Goal: Information Seeking & Learning: Learn about a topic

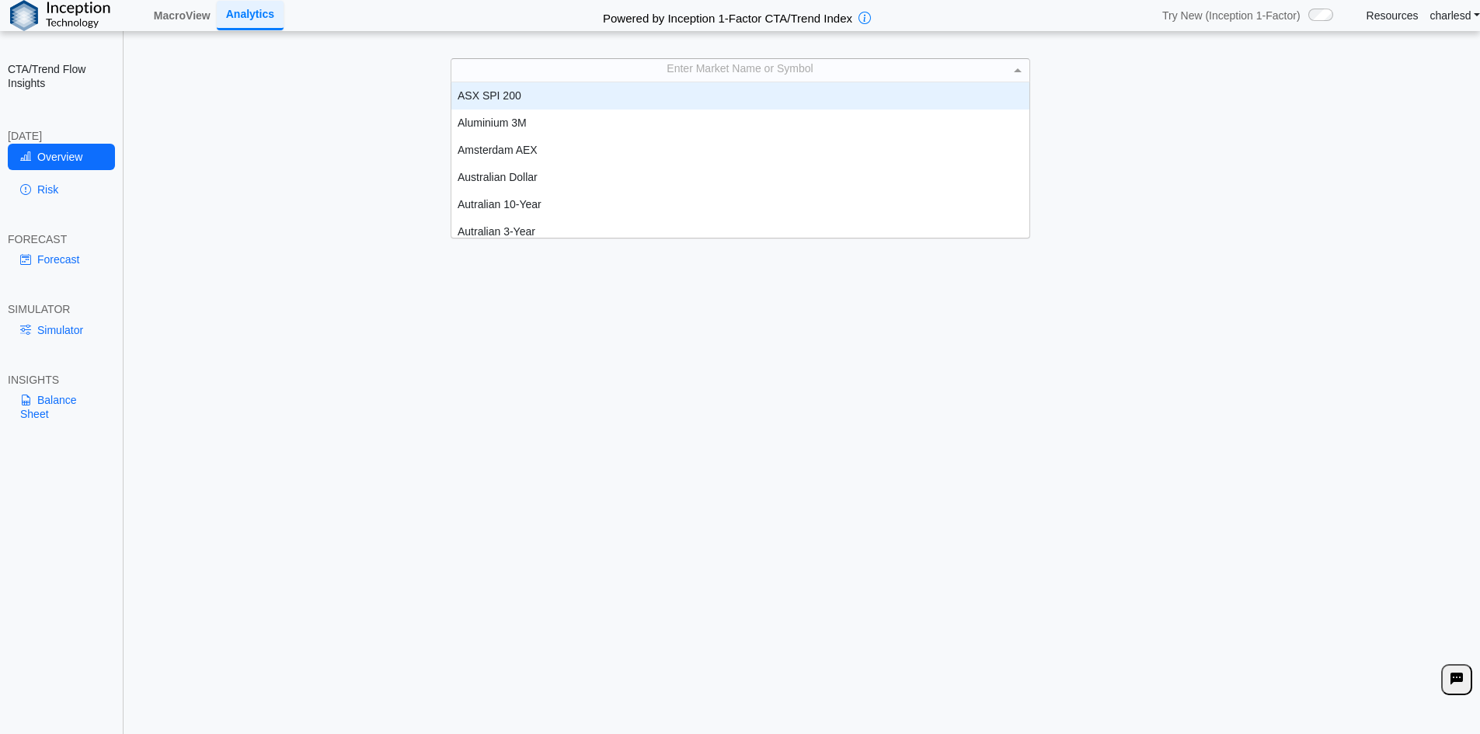
click at [623, 71] on div "Enter Market Name or Symbol" at bounding box center [740, 70] width 578 height 22
type input "****"
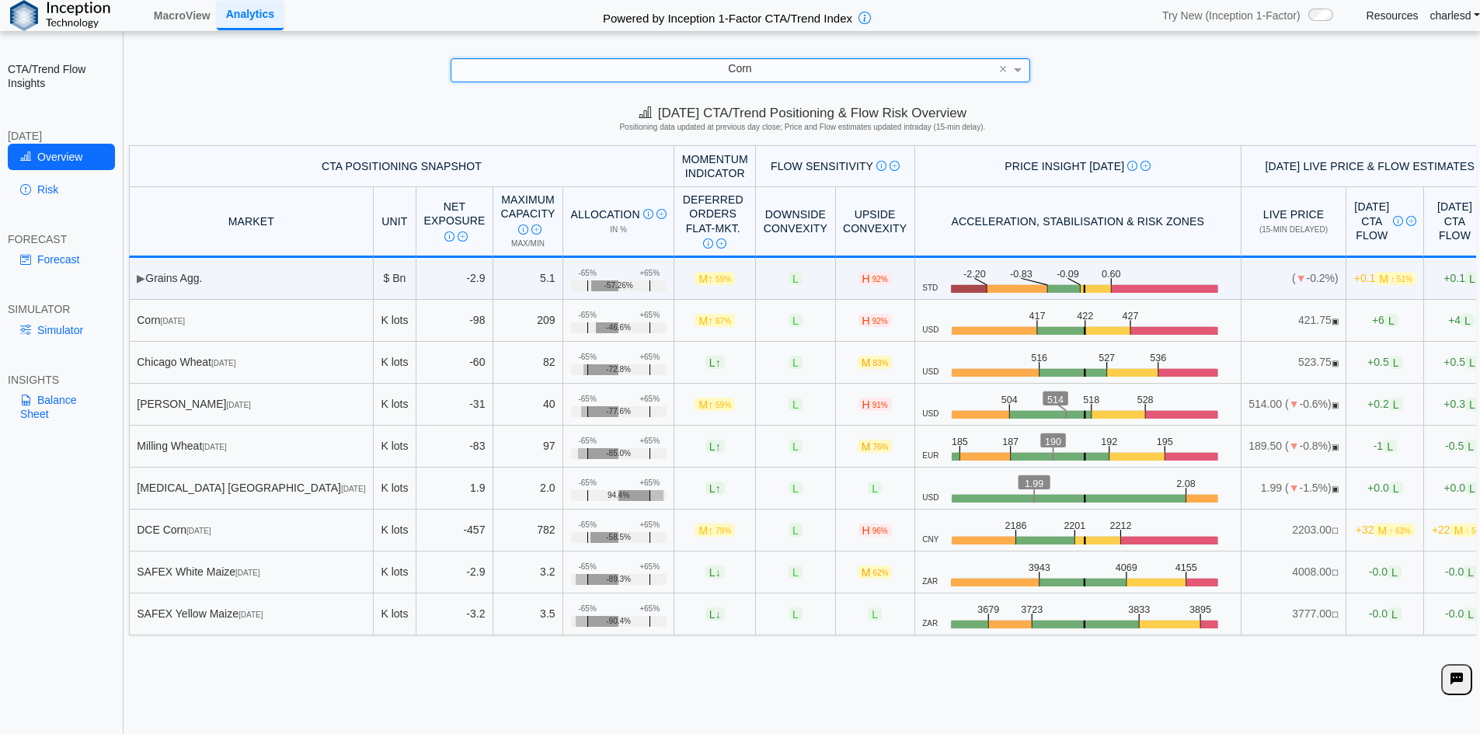
click at [58, 336] on link "Simulator" at bounding box center [61, 330] width 107 height 26
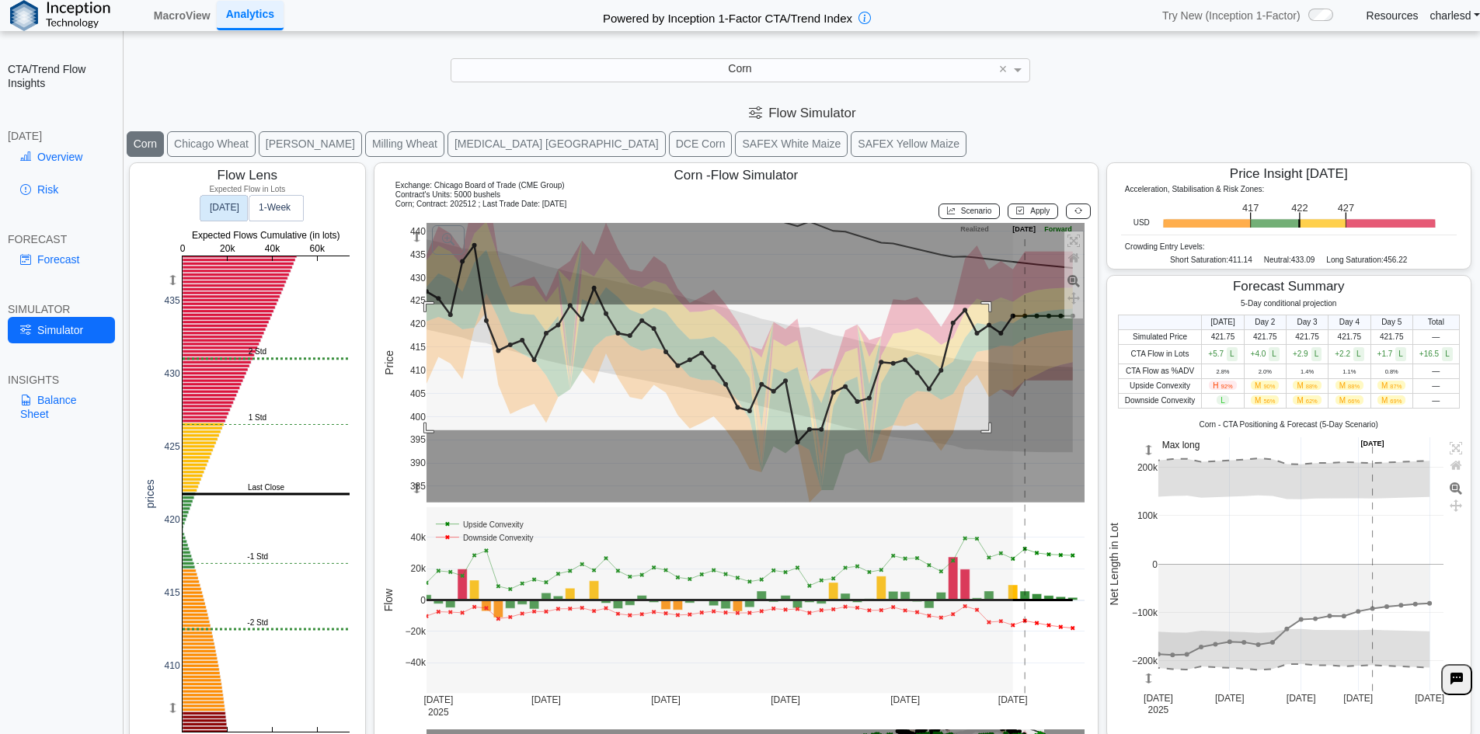
drag, startPoint x: 979, startPoint y: 315, endPoint x: 383, endPoint y: 430, distance: 607.1
click at [383, 430] on div "385 390 395 400 405 410 415 420 425 430 435 440 [DATE] [DATE] [DATE] Aug [DATE]…" at bounding box center [734, 487] width 704 height 528
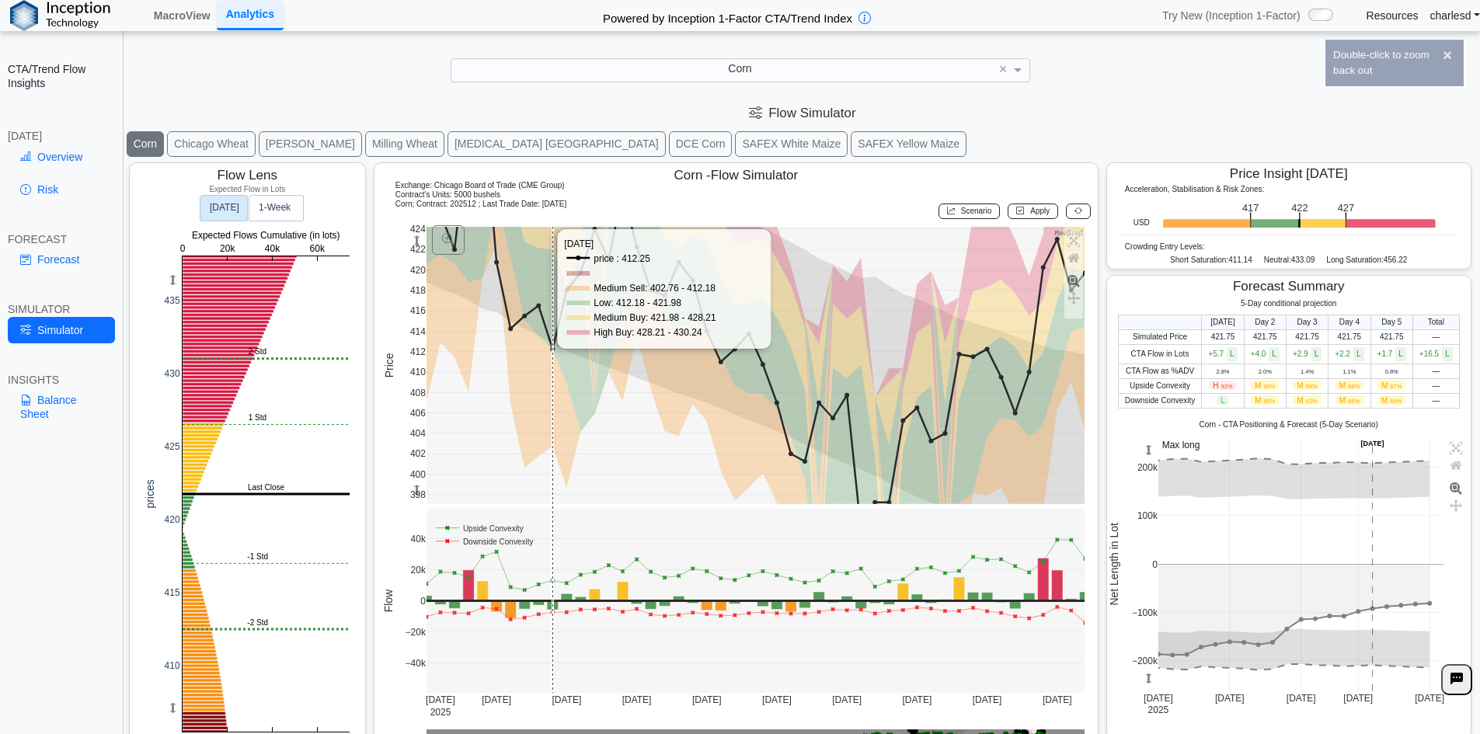
click at [647, 430] on rect at bounding box center [756, 365] width 659 height 277
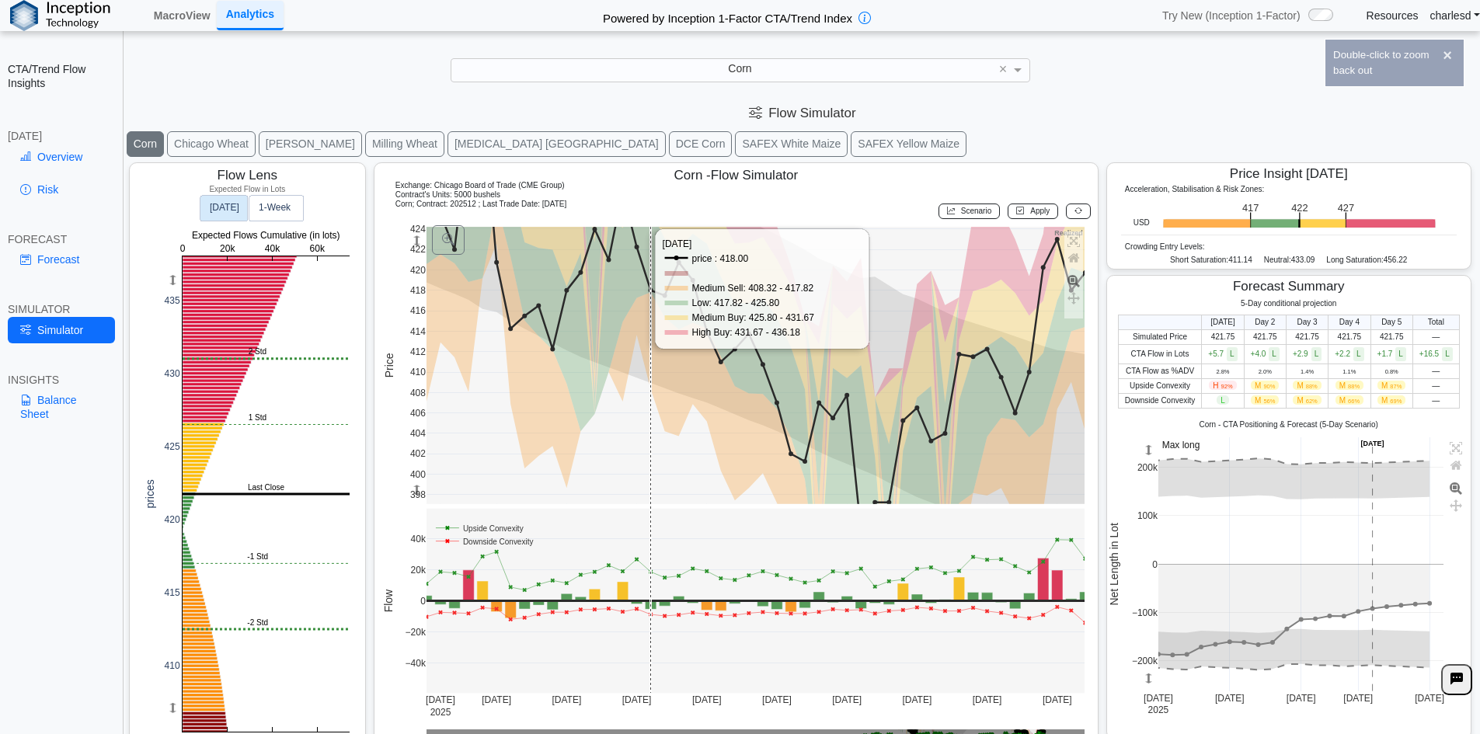
click at [647, 430] on rect at bounding box center [756, 365] width 659 height 277
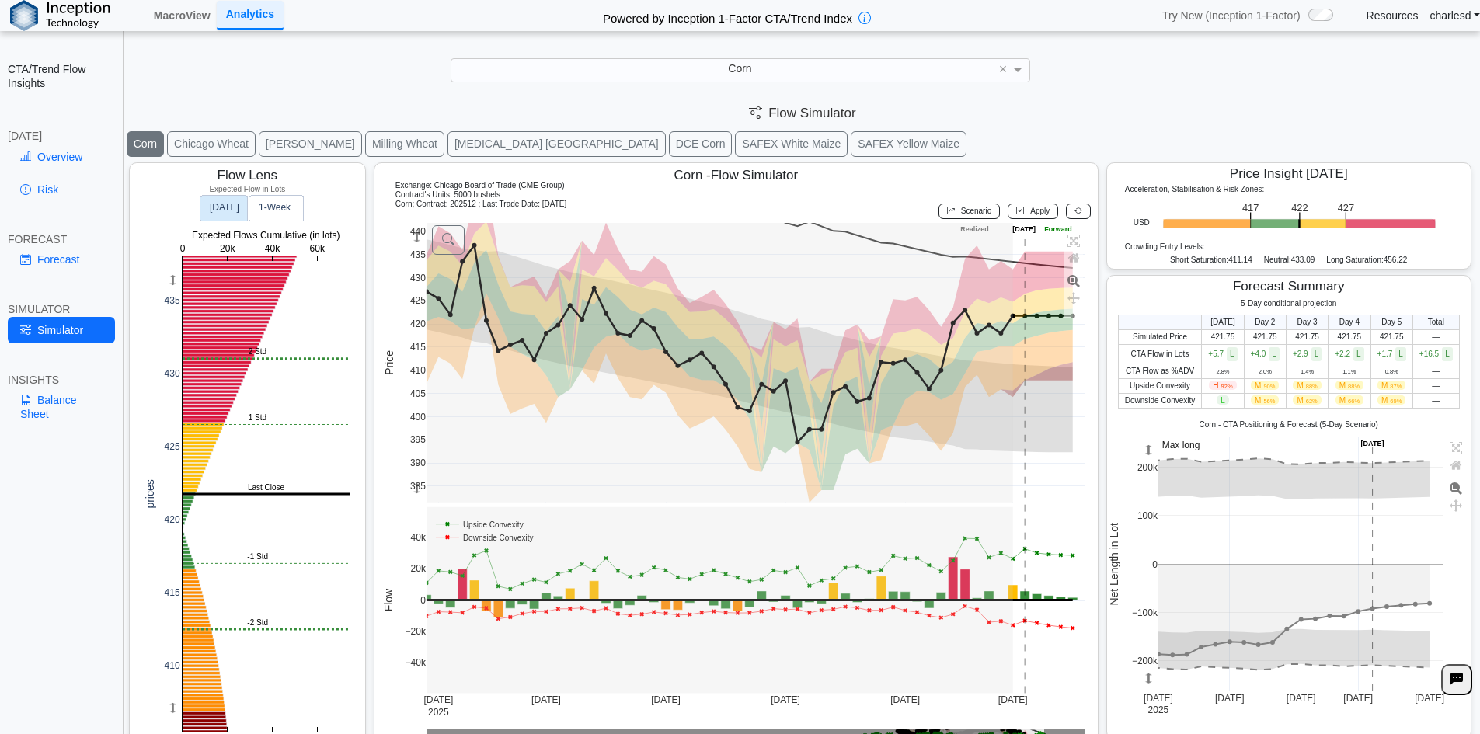
drag, startPoint x: 487, startPoint y: 243, endPoint x: 505, endPoint y: 258, distance: 23.2
click at [505, 258] on rect at bounding box center [506, 244] width 158 height 42
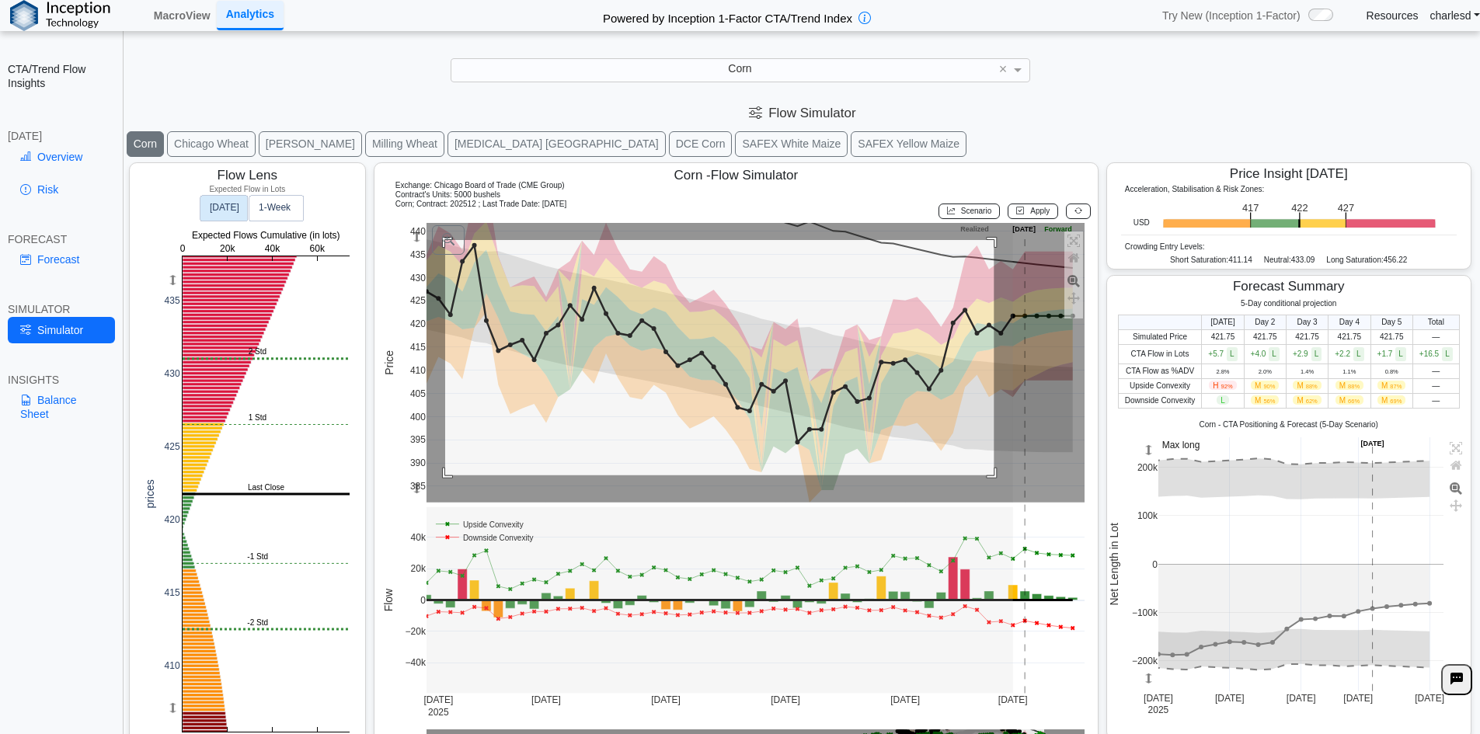
drag, startPoint x: 992, startPoint y: 476, endPoint x: 459, endPoint y: 264, distance: 573.4
click at [440, 238] on div "385 390 395 400 405 410 415 420 425 430 435 440 [DATE] [DATE] [DATE] Aug [DATE]…" at bounding box center [737, 487] width 710 height 528
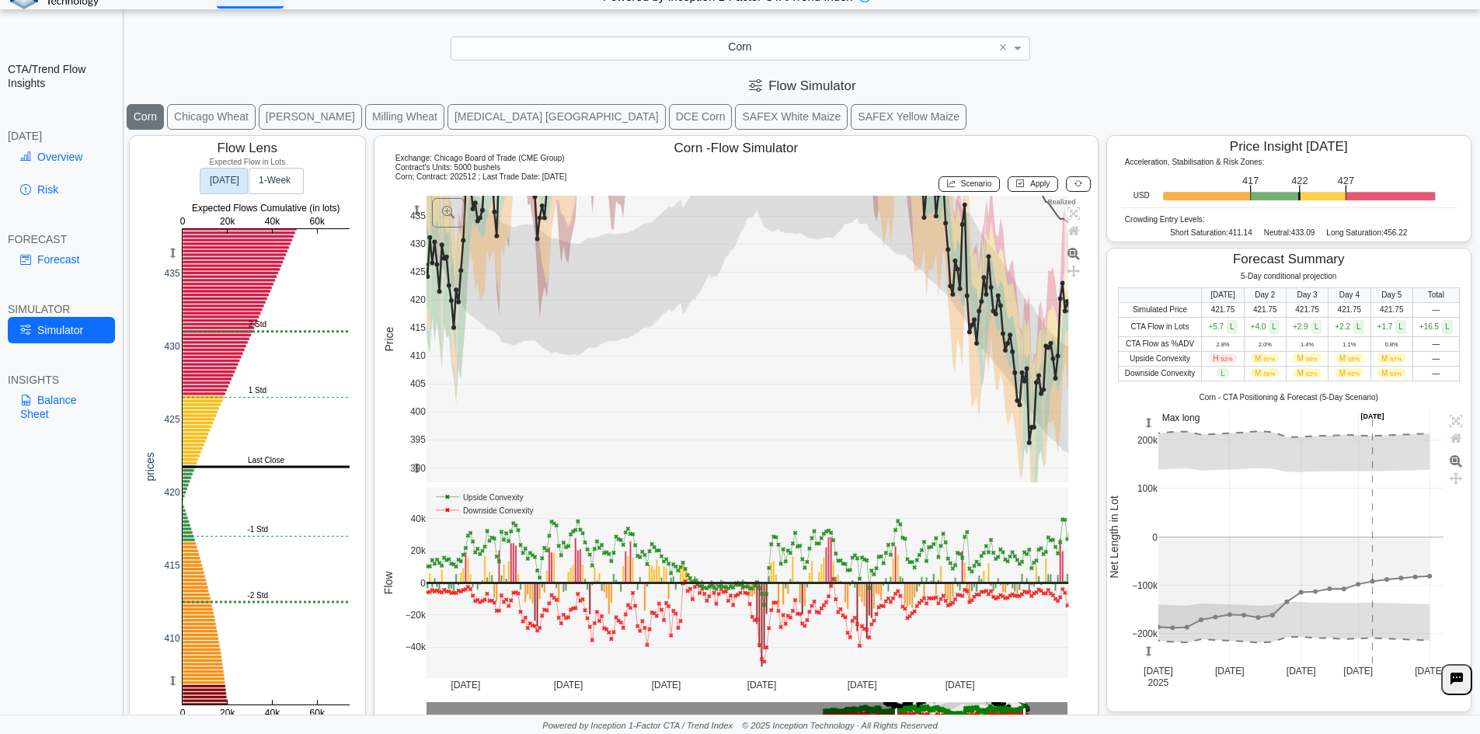
scroll to position [0, 0]
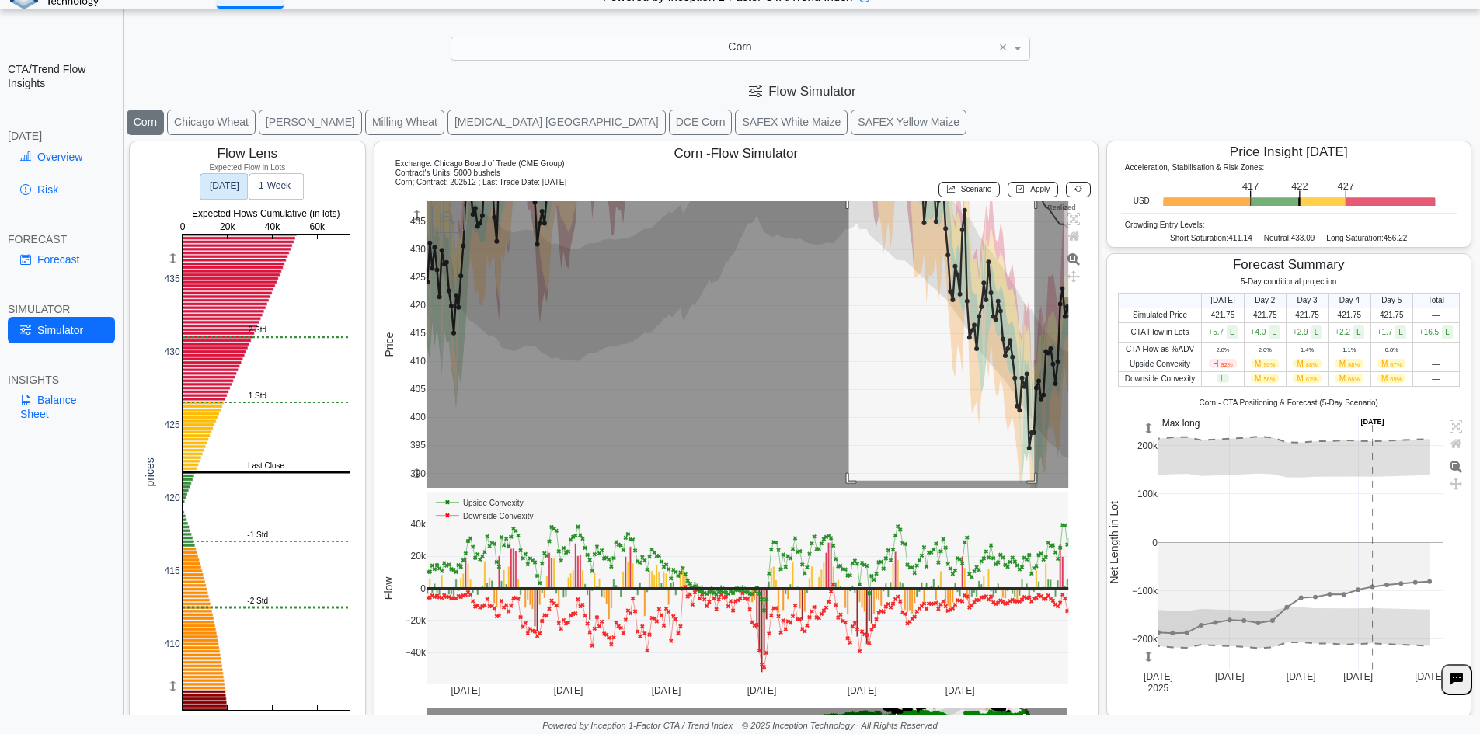
drag, startPoint x: 1033, startPoint y: 481, endPoint x: 845, endPoint y: 327, distance: 242.3
click at [833, 166] on div "Corn - Flow Simulator Exchange: Chicago Board of Trade (CME Group) Contract's U…" at bounding box center [736, 438] width 725 height 594
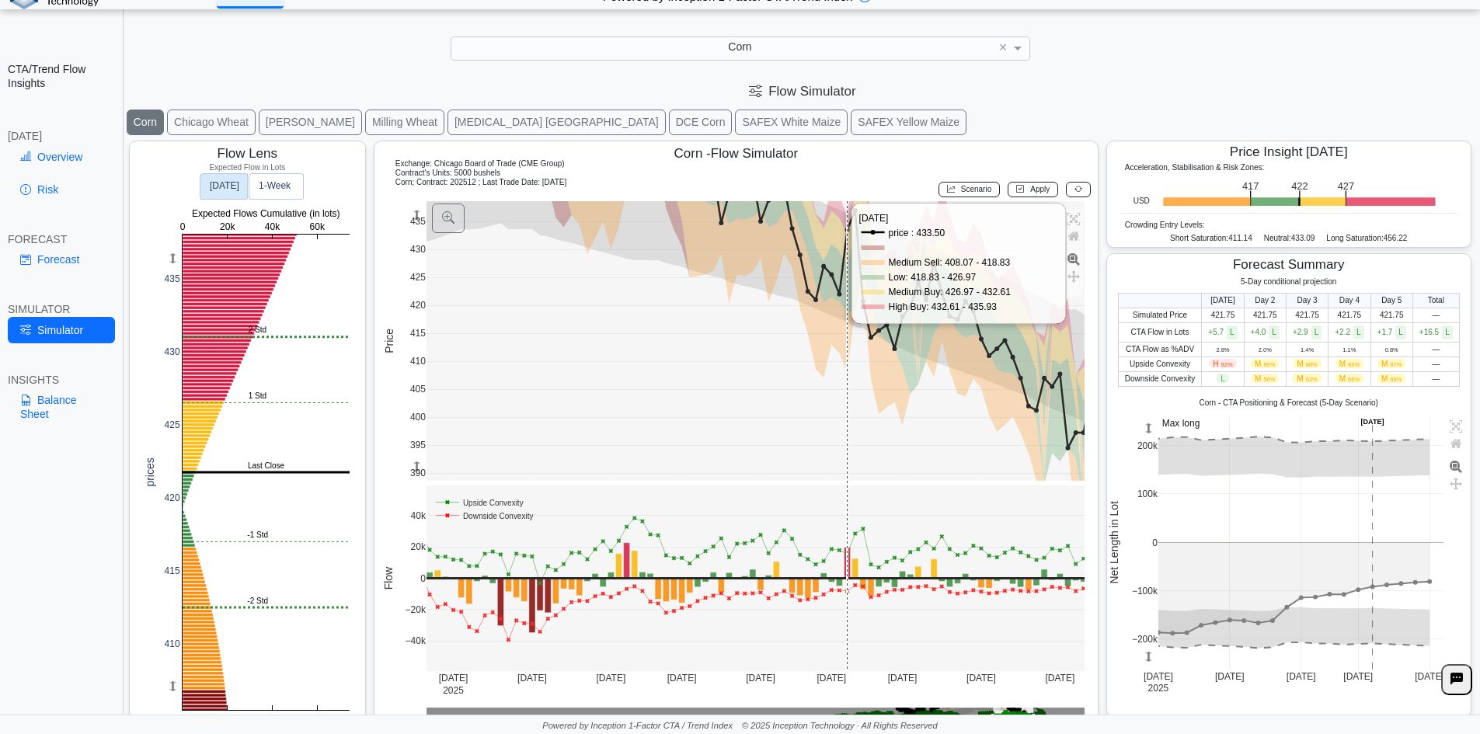
click at [845, 327] on rect at bounding box center [756, 341] width 659 height 280
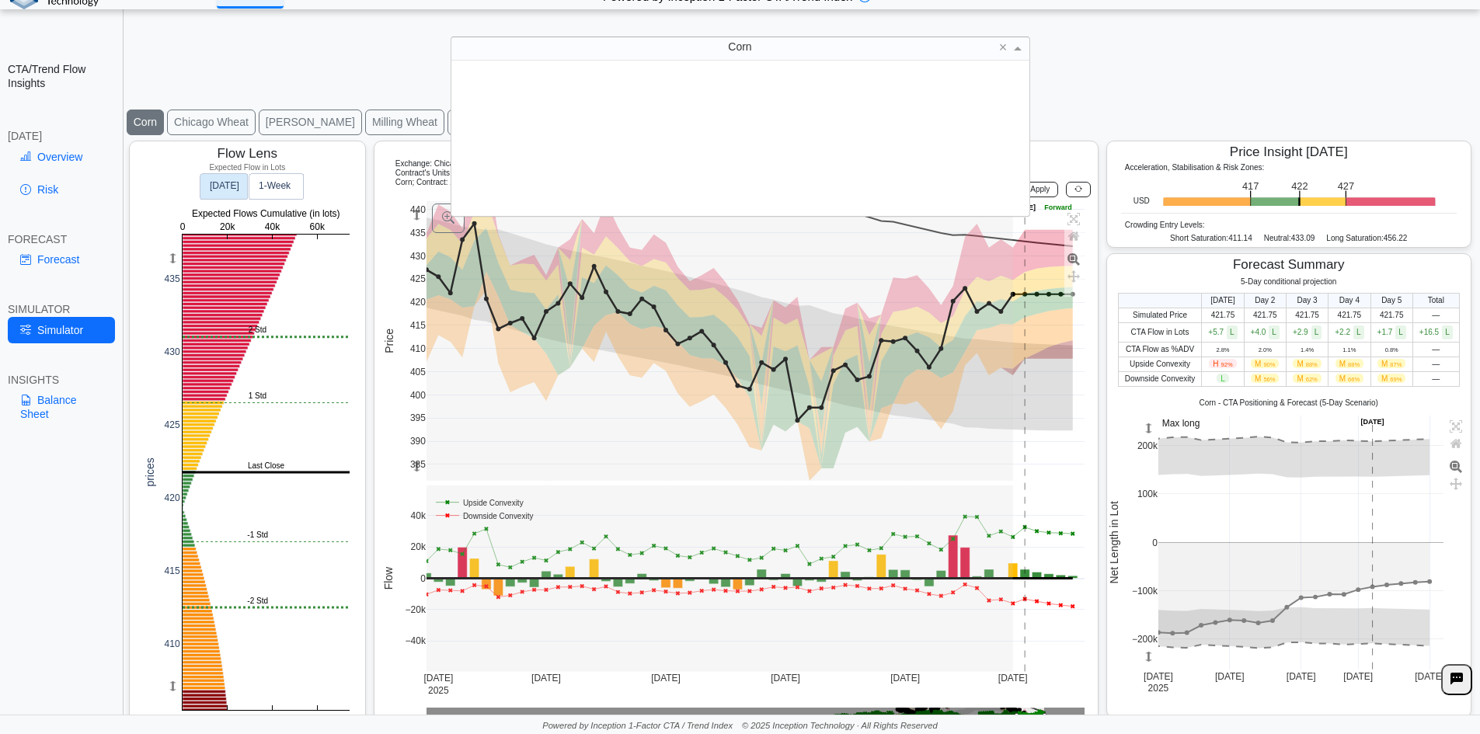
click at [671, 57] on div "Corn" at bounding box center [740, 48] width 578 height 22
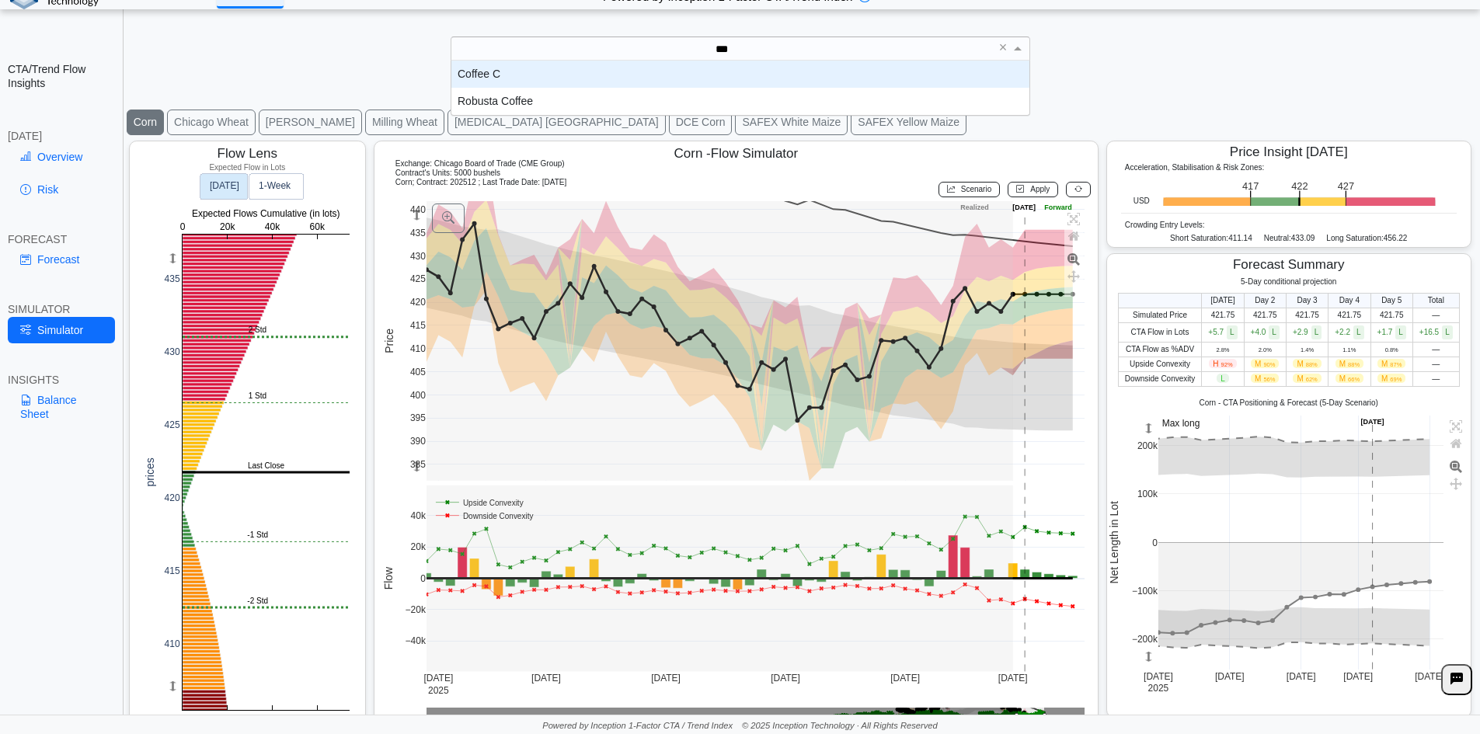
scroll to position [43, 566]
type input "****"
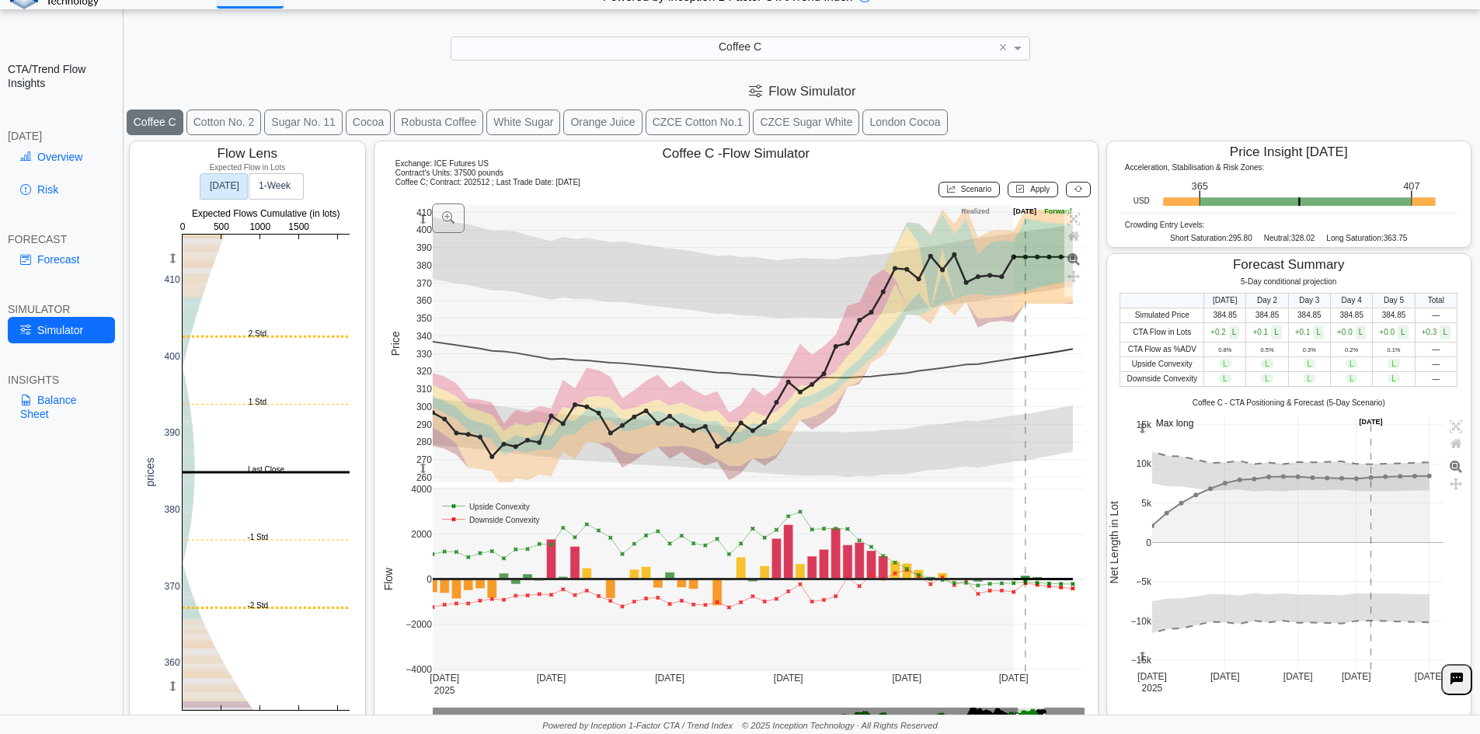
click at [64, 142] on div "[DATE]" at bounding box center [61, 136] width 107 height 14
click at [71, 163] on link "Overview" at bounding box center [61, 157] width 107 height 26
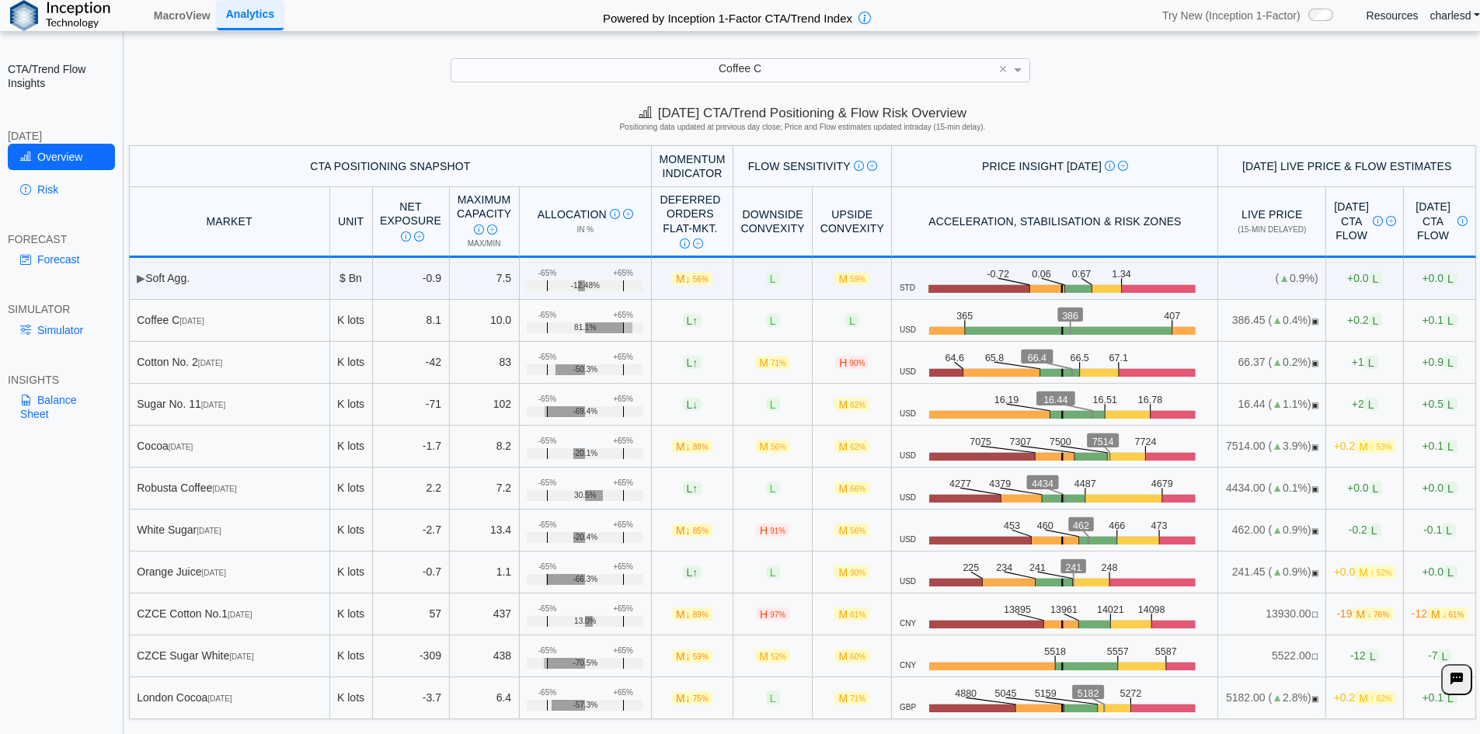
scroll to position [22, 0]
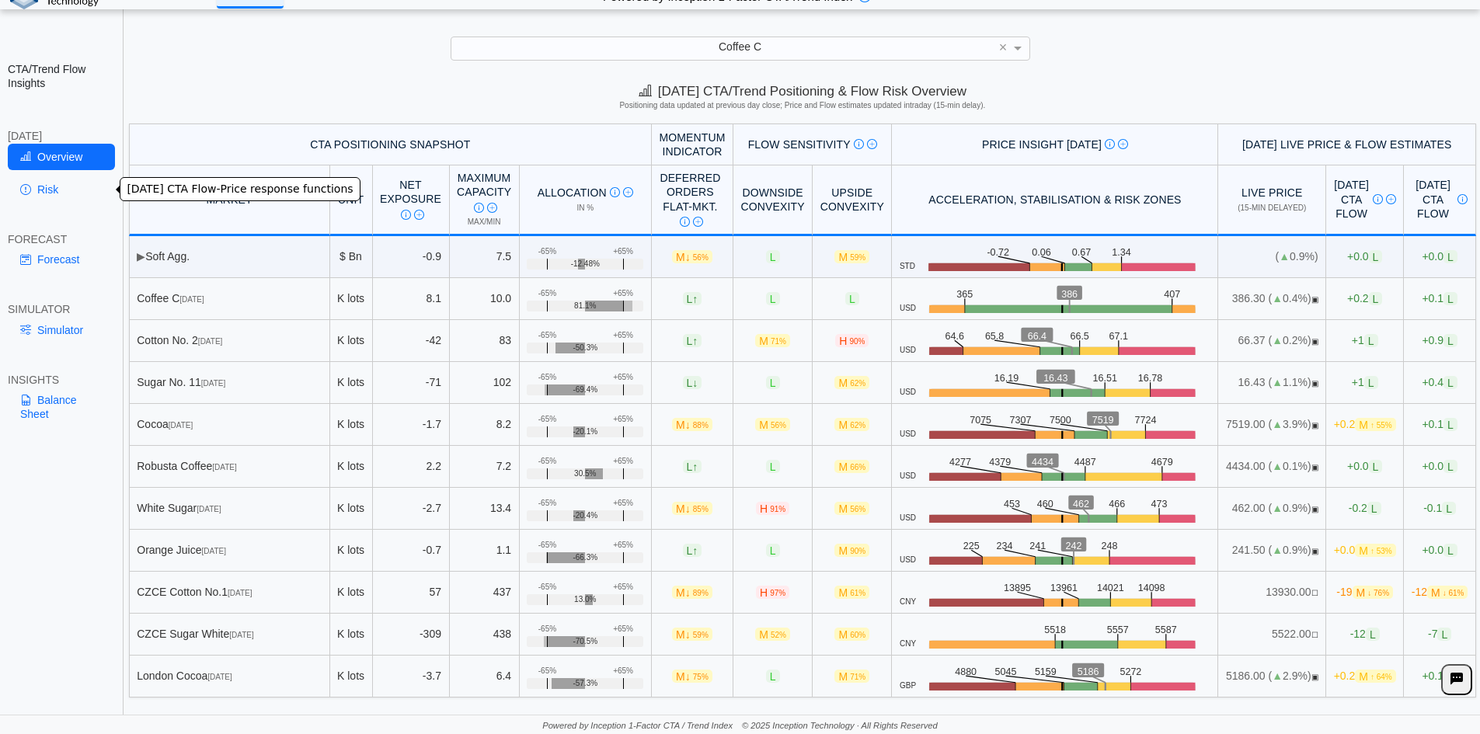
click at [63, 199] on link "Risk" at bounding box center [61, 189] width 107 height 26
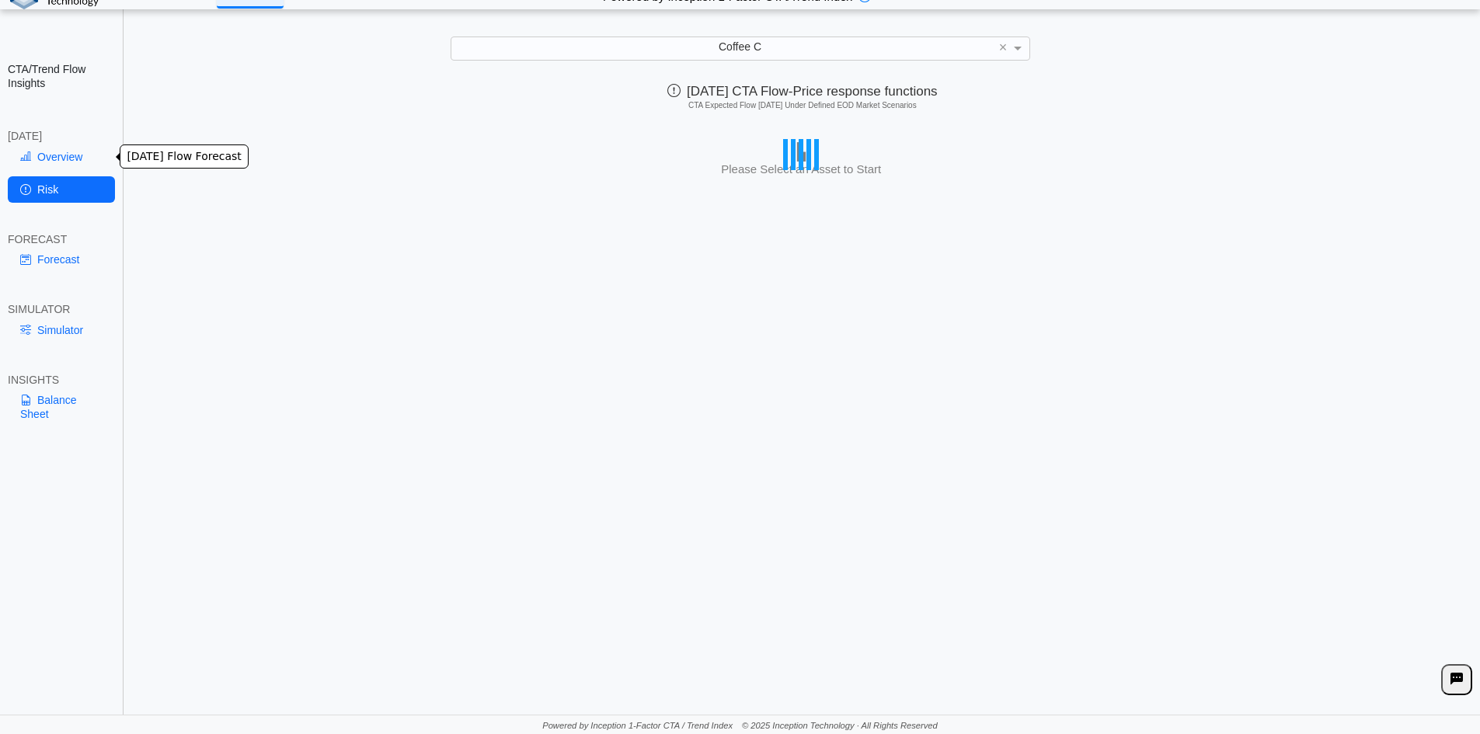
click at [60, 164] on link "Overview" at bounding box center [61, 157] width 107 height 26
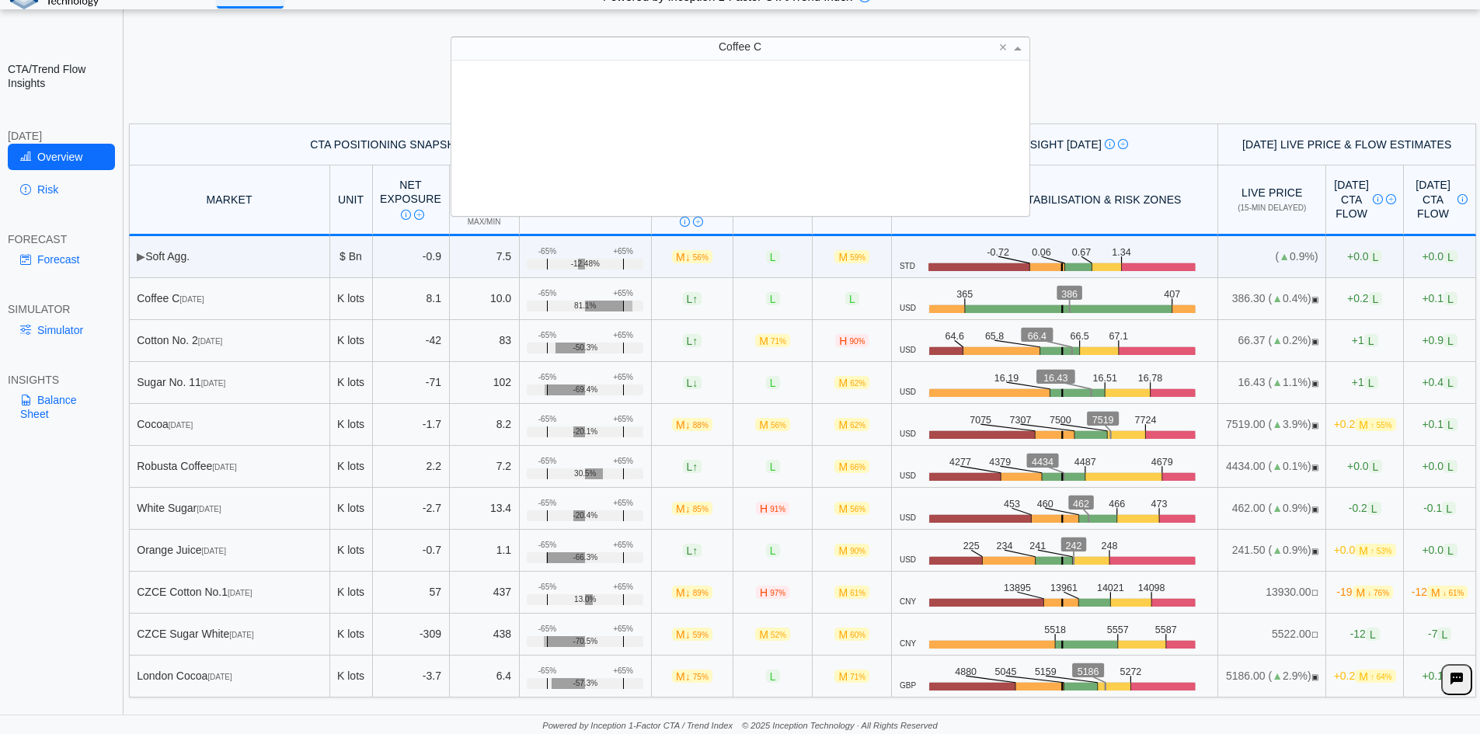
click at [716, 44] on div "Coffee C" at bounding box center [740, 48] width 578 height 22
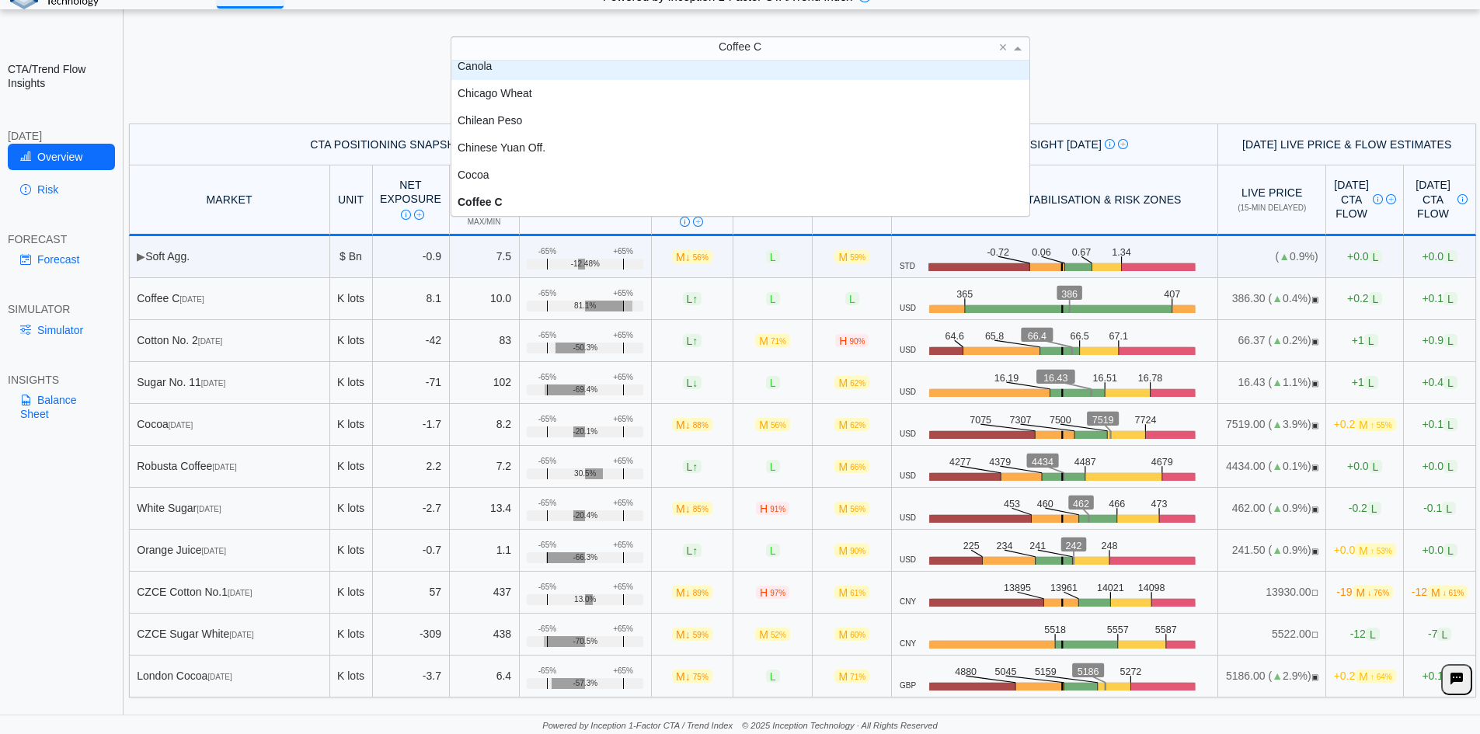
scroll to position [462, 0]
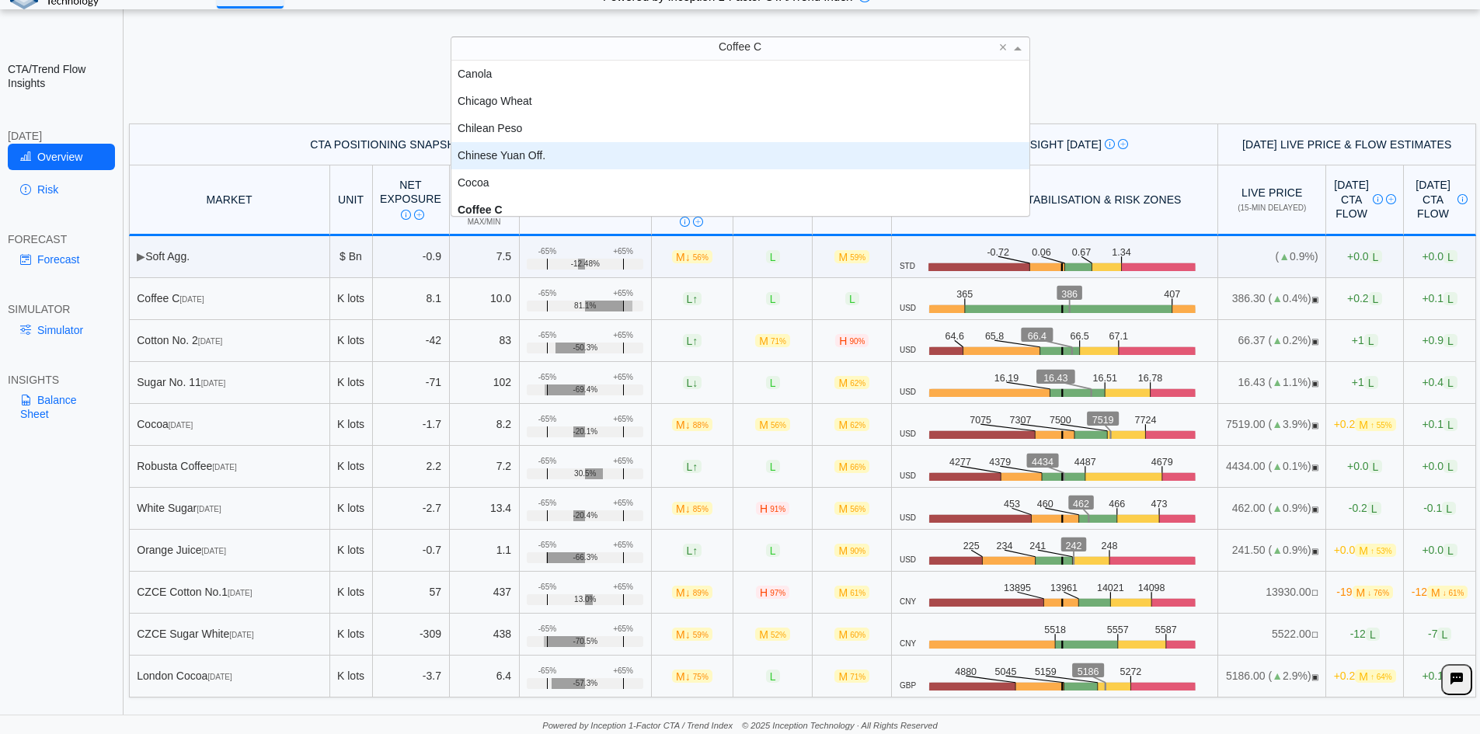
click at [106, 532] on div "CTA/Trend Flow Insights [DATE] Overview Risk FORECAST Forecast SIMULATOR Simula…" at bounding box center [62, 367] width 124 height 734
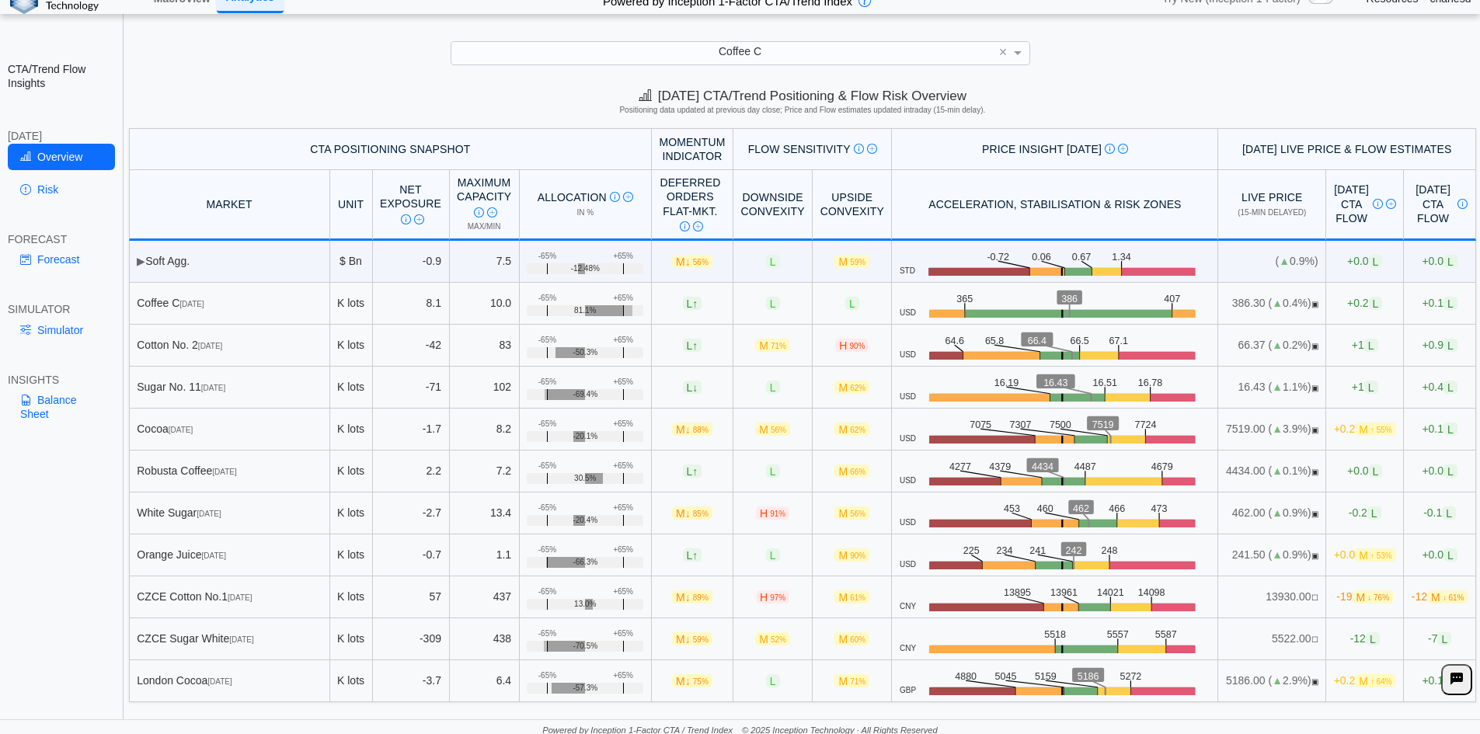
scroll to position [22, 0]
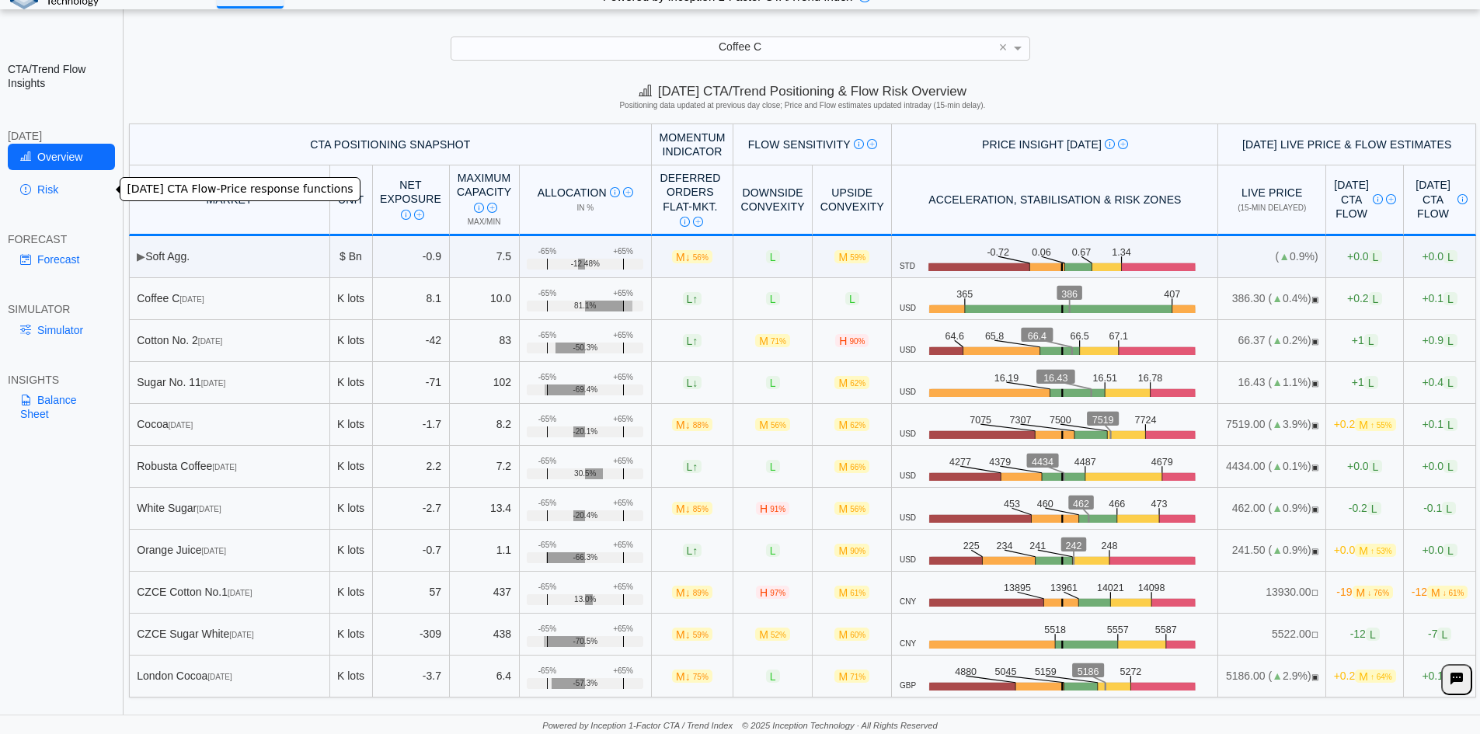
click at [63, 199] on link "Risk" at bounding box center [61, 189] width 107 height 26
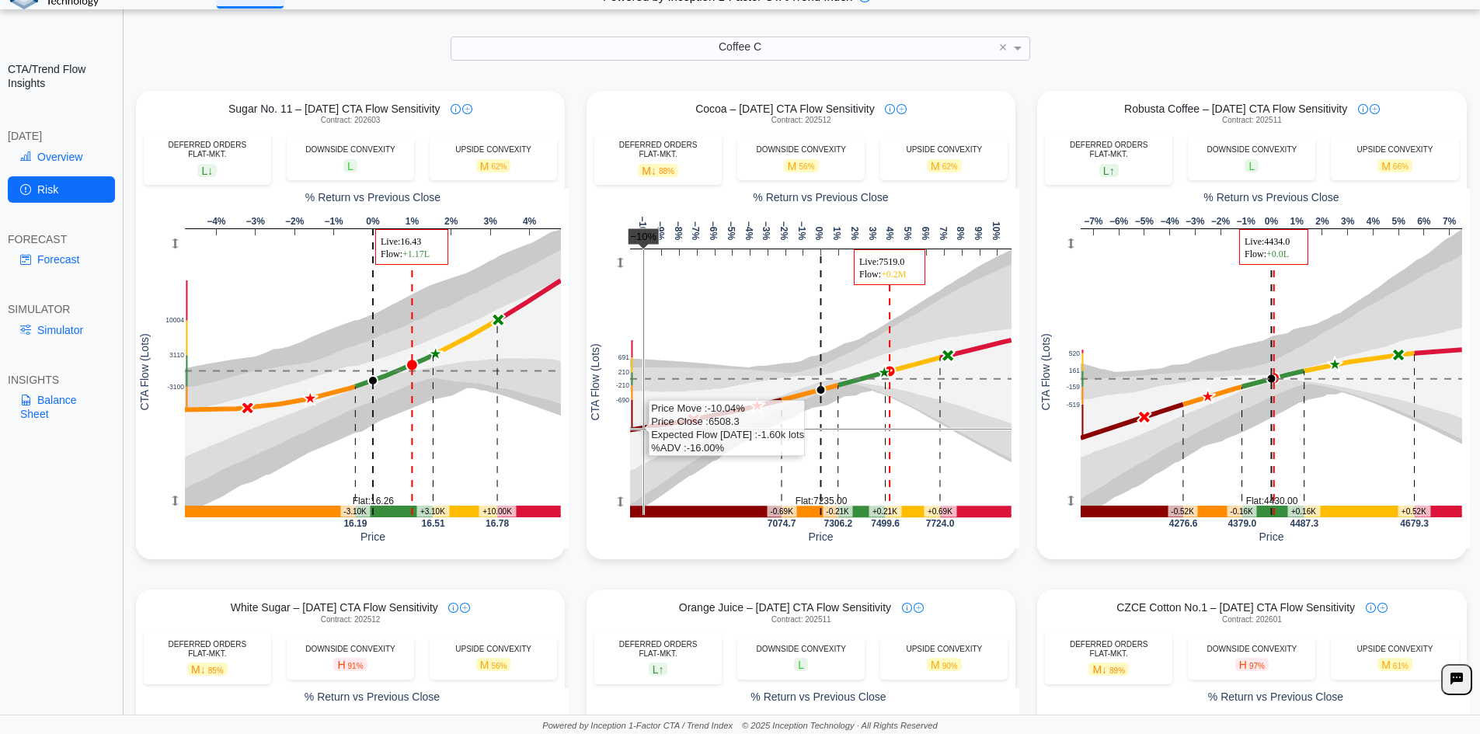
scroll to position [544, 0]
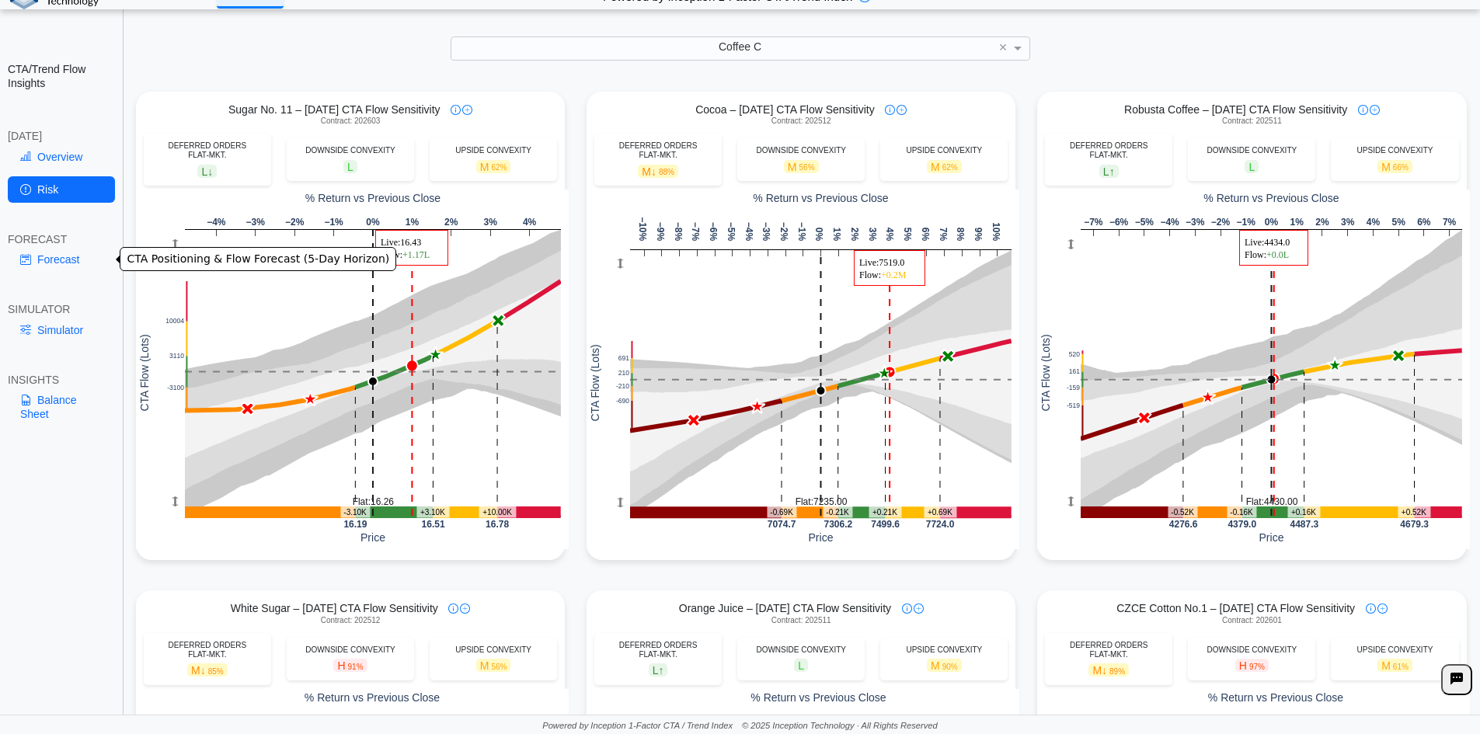
click at [65, 266] on link "Forecast" at bounding box center [61, 259] width 107 height 26
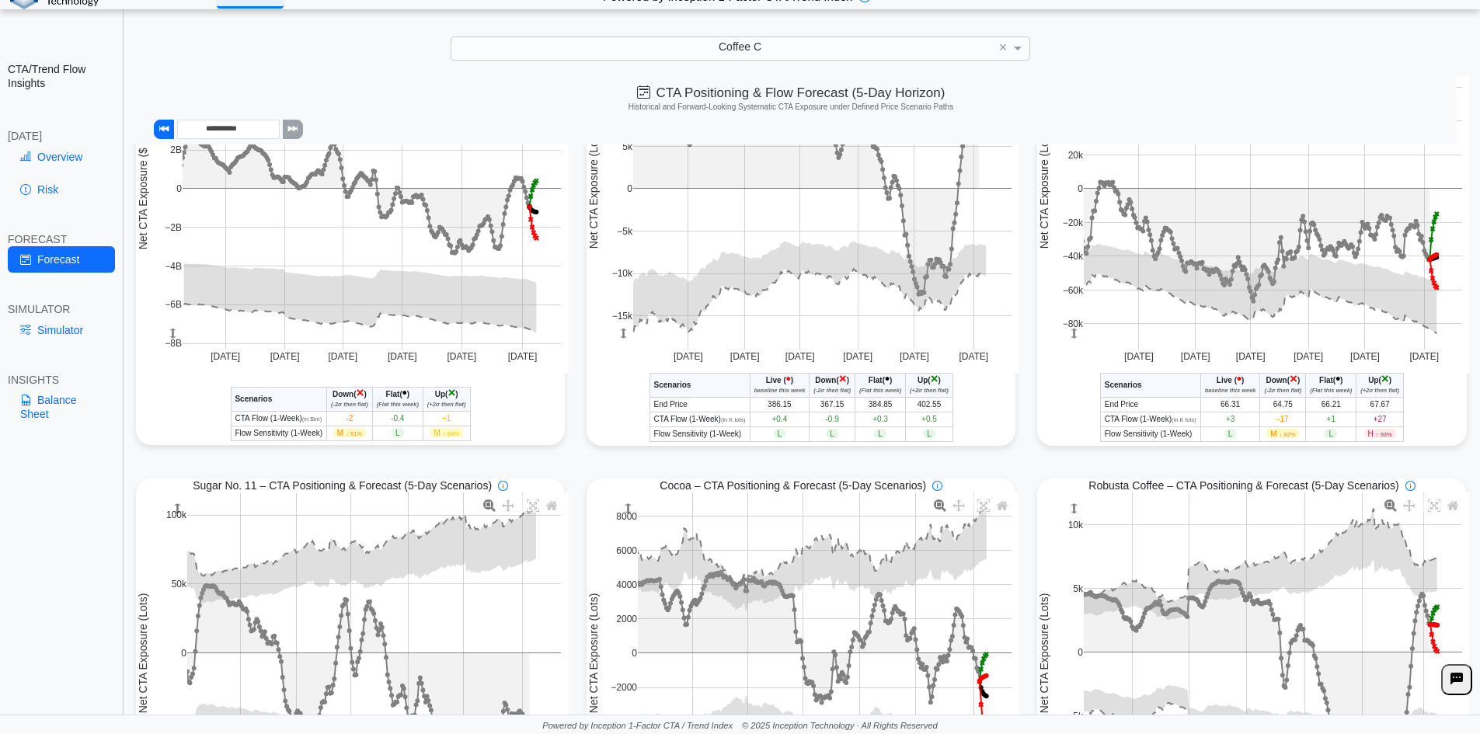
scroll to position [147, 0]
click at [64, 162] on link "Overview" at bounding box center [61, 157] width 107 height 26
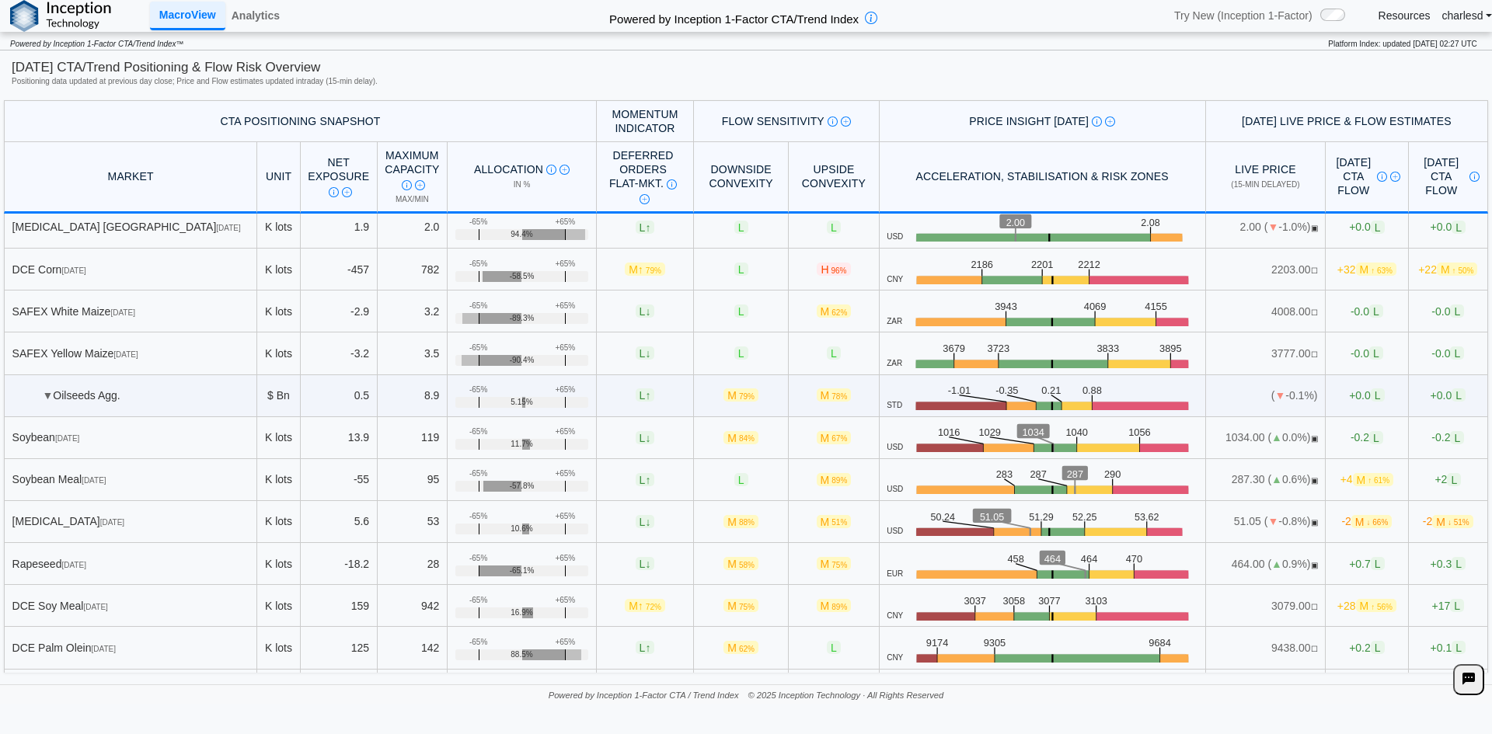
scroll to position [311, 0]
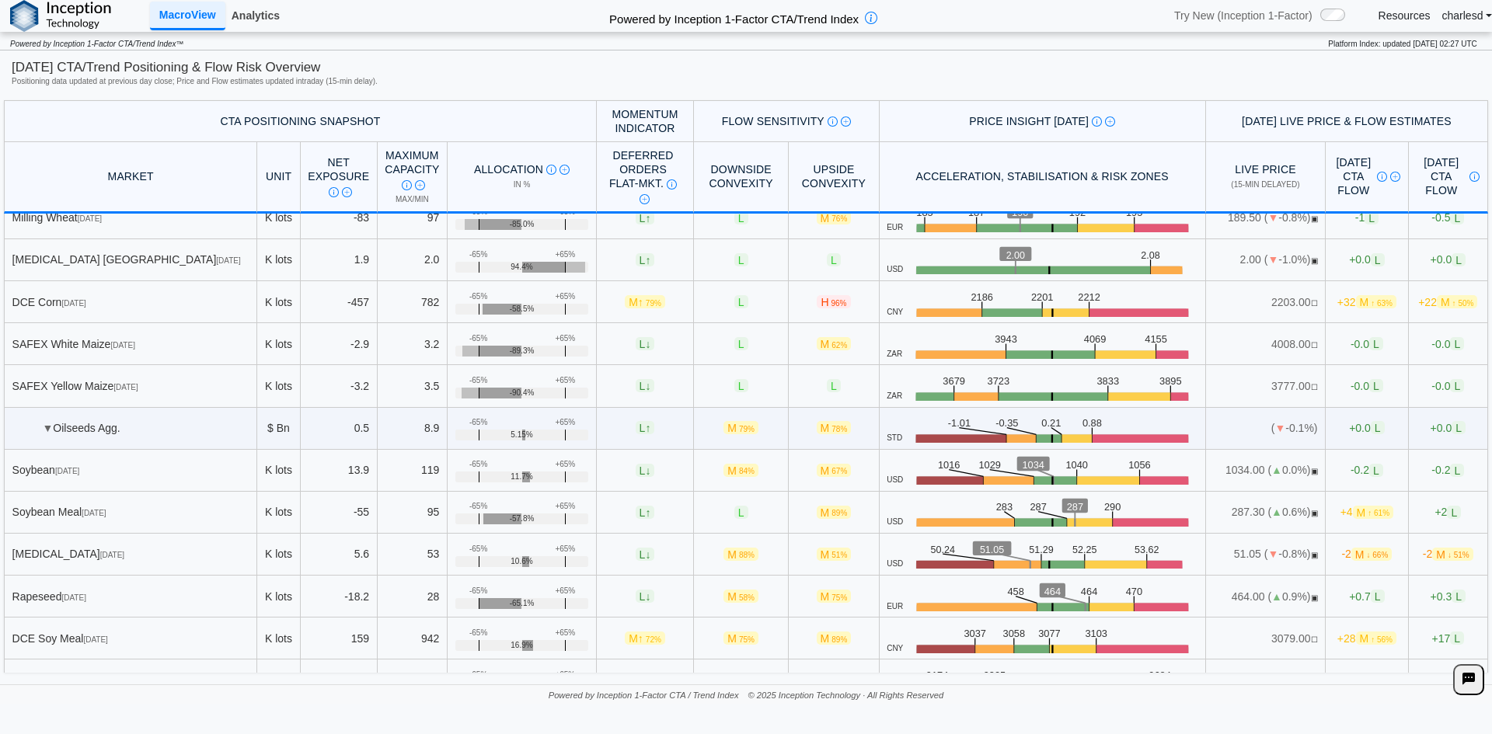
click at [256, 13] on link "Analytics" at bounding box center [255, 15] width 61 height 26
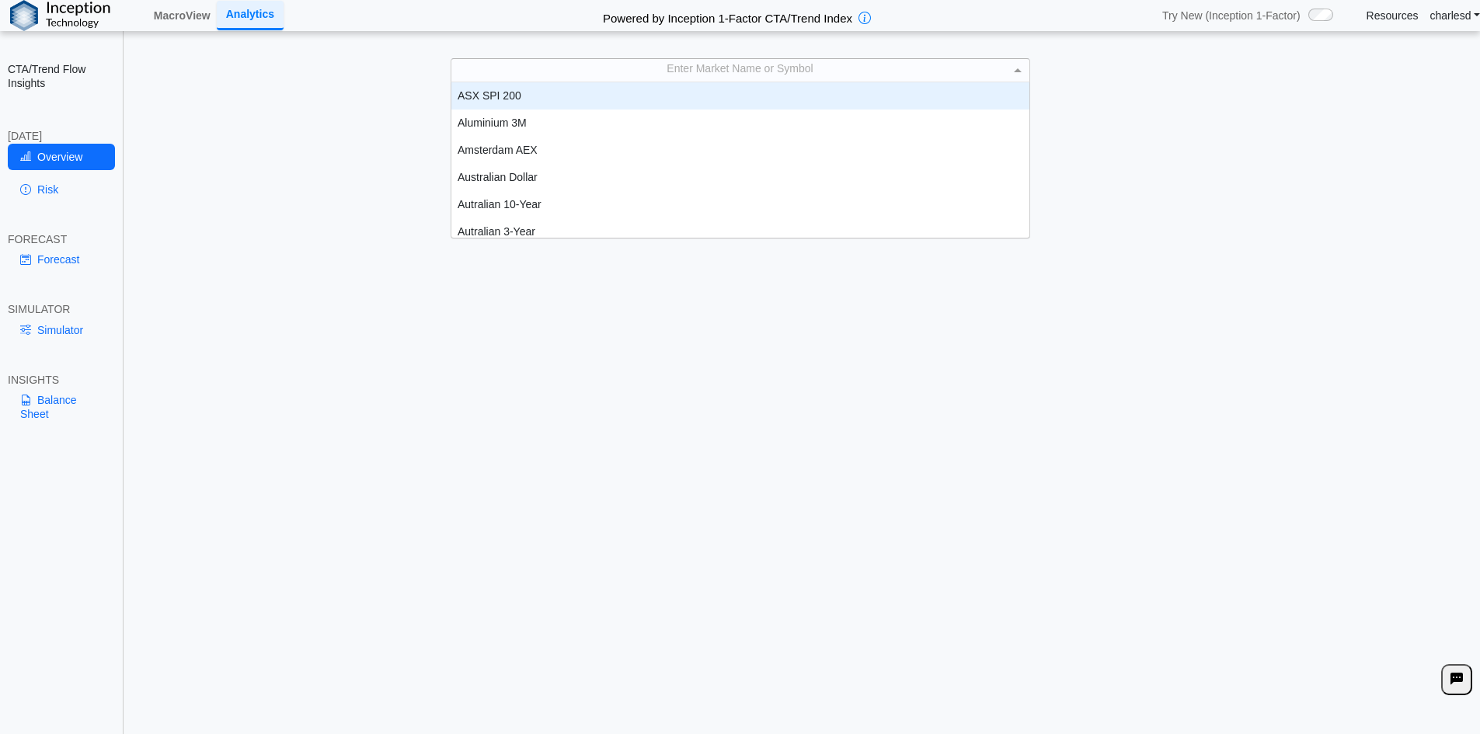
click at [720, 68] on div "Enter Market Name or Symbol" at bounding box center [740, 70] width 578 height 22
type input "****"
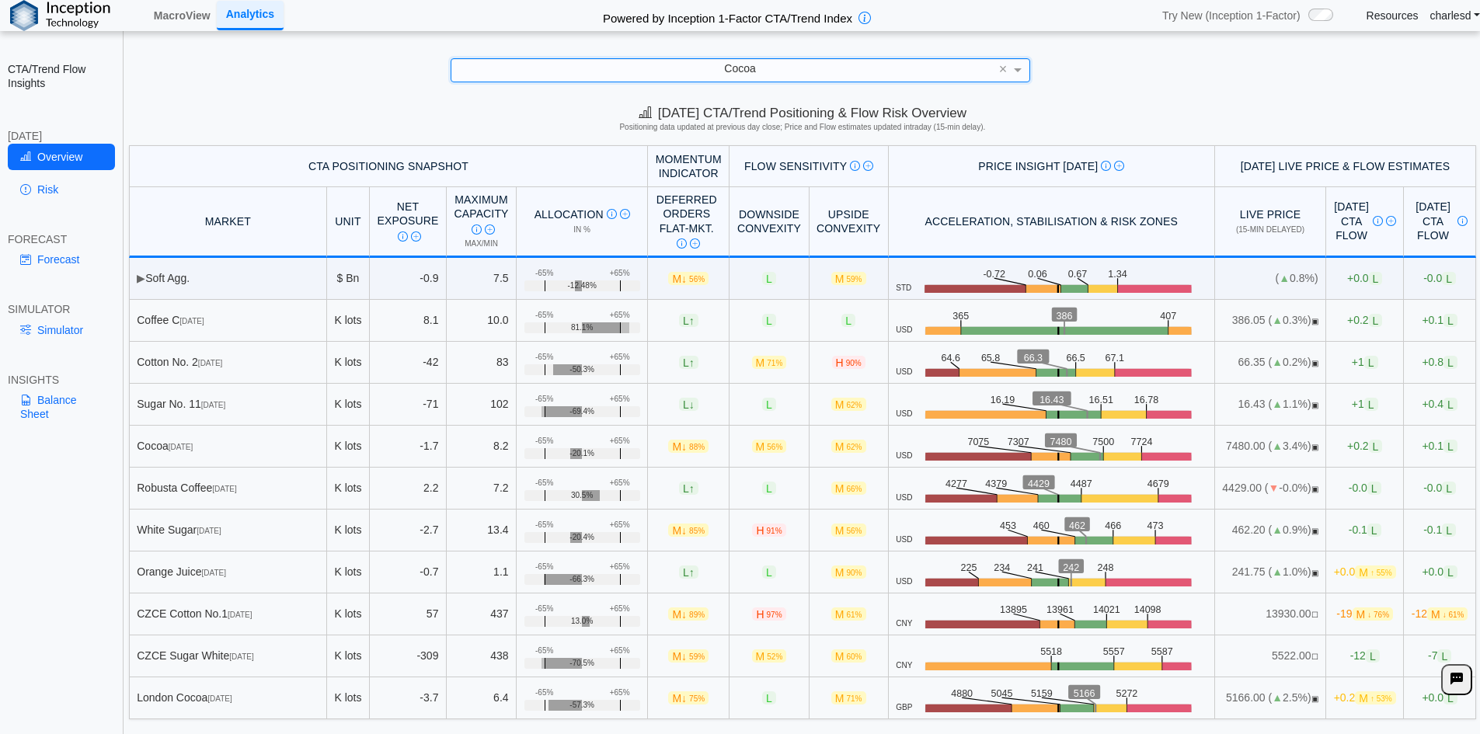
click at [1326, 455] on td "+0.2 L" at bounding box center [1365, 447] width 78 height 42
